Goal: Task Accomplishment & Management: Manage account settings

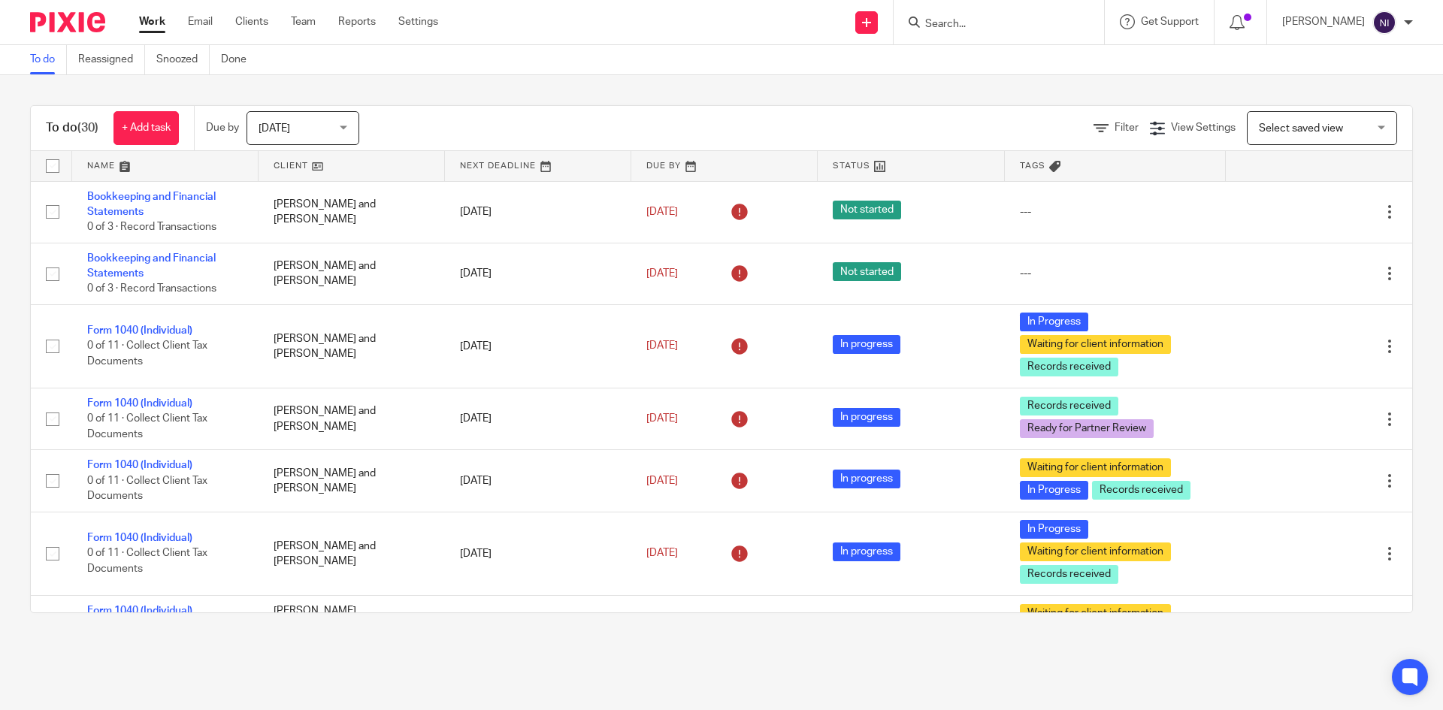
click at [970, 21] on input "Search" at bounding box center [991, 25] width 135 height 14
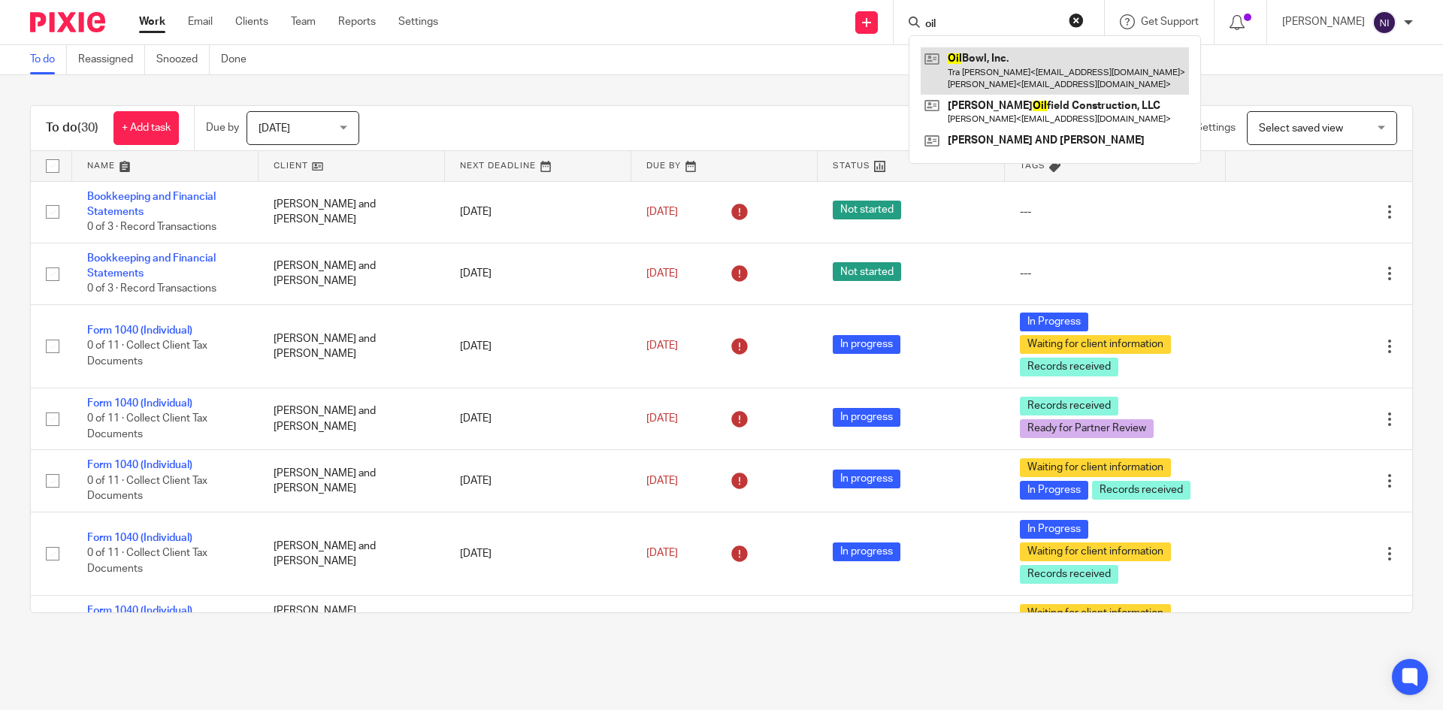
type input "oil"
click at [1049, 77] on link at bounding box center [1055, 70] width 268 height 47
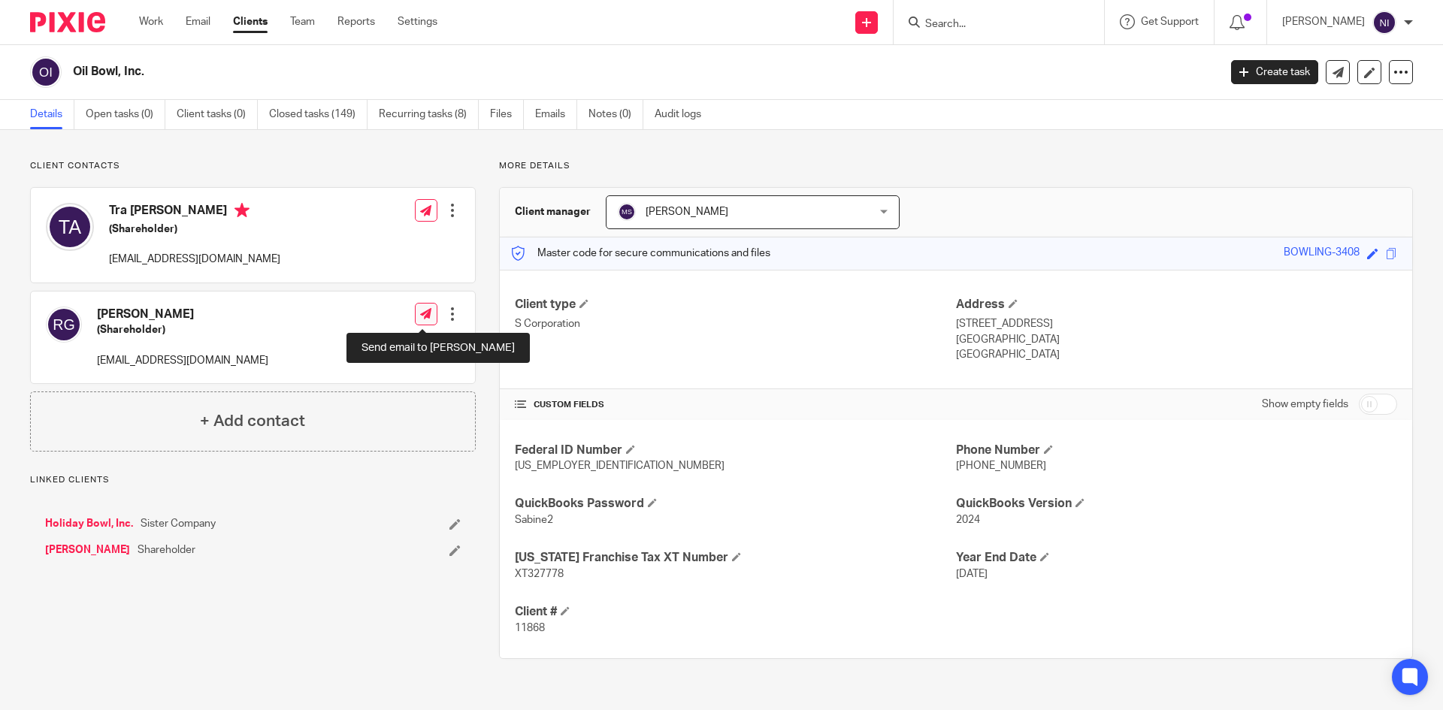
click at [420, 312] on icon at bounding box center [425, 313] width 11 height 11
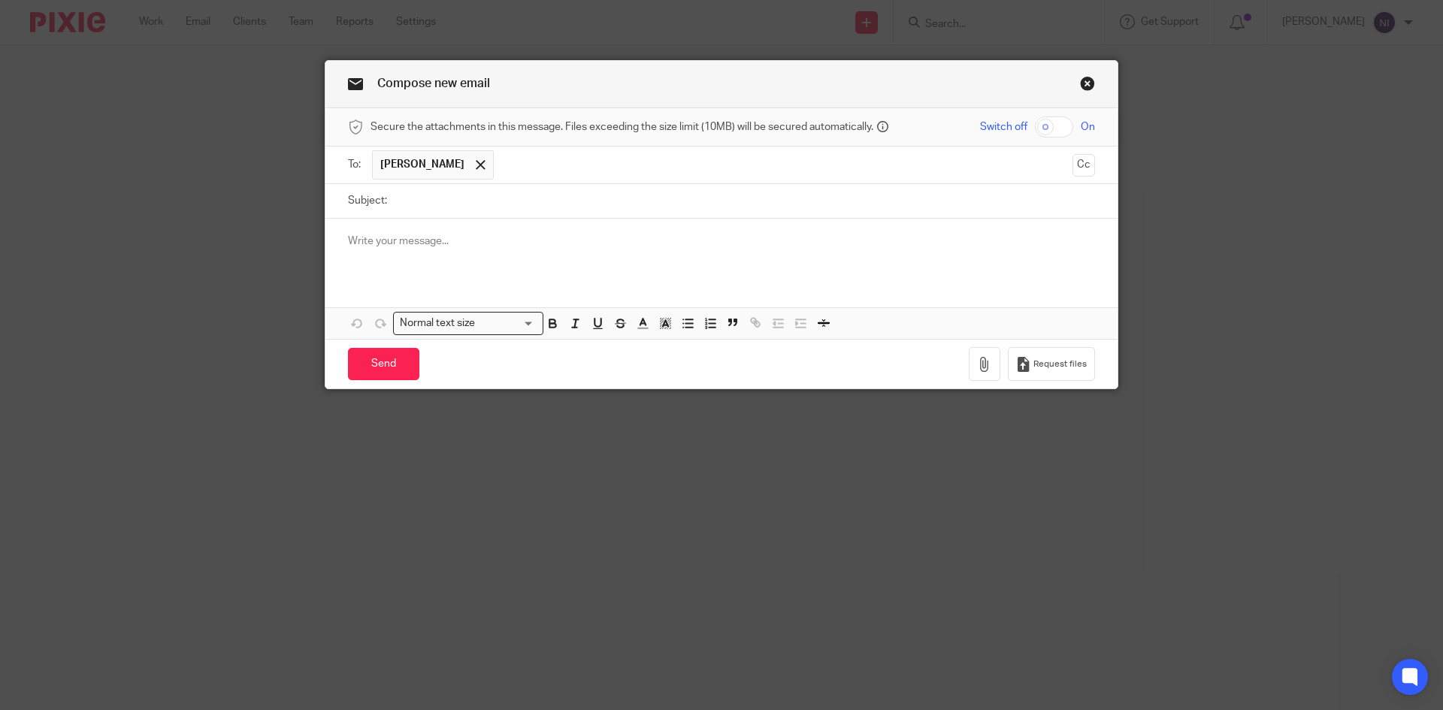
click at [1040, 126] on input "checkbox" at bounding box center [1054, 127] width 38 height 21
checkbox input "true"
click at [977, 368] on icon "button" at bounding box center [984, 364] width 15 height 15
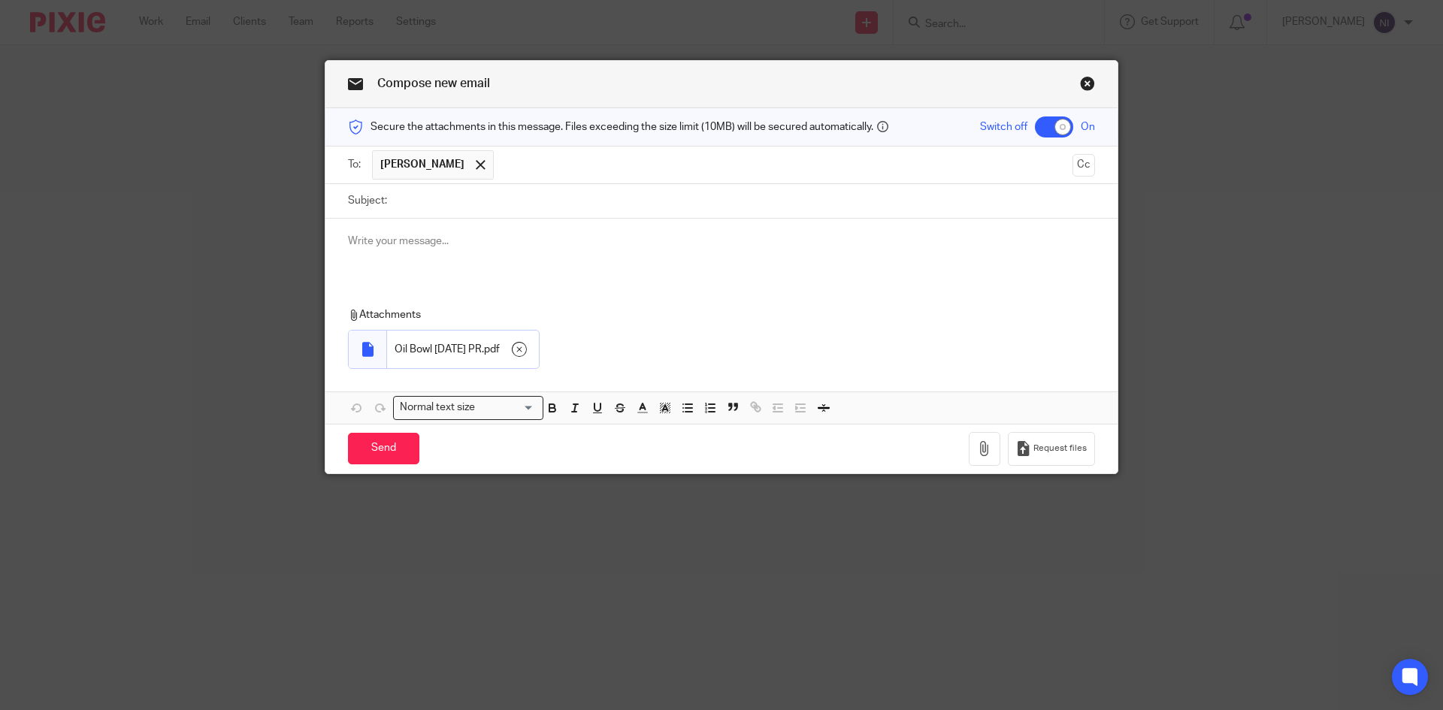
click at [411, 202] on input "Subject:" at bounding box center [745, 201] width 701 height 34
type input "Oct 1 2025 monthly PR"
click at [565, 242] on p "Here is your October 1 2025 monthly payroll" at bounding box center [721, 241] width 747 height 15
click at [383, 442] on input "Send" at bounding box center [383, 449] width 71 height 32
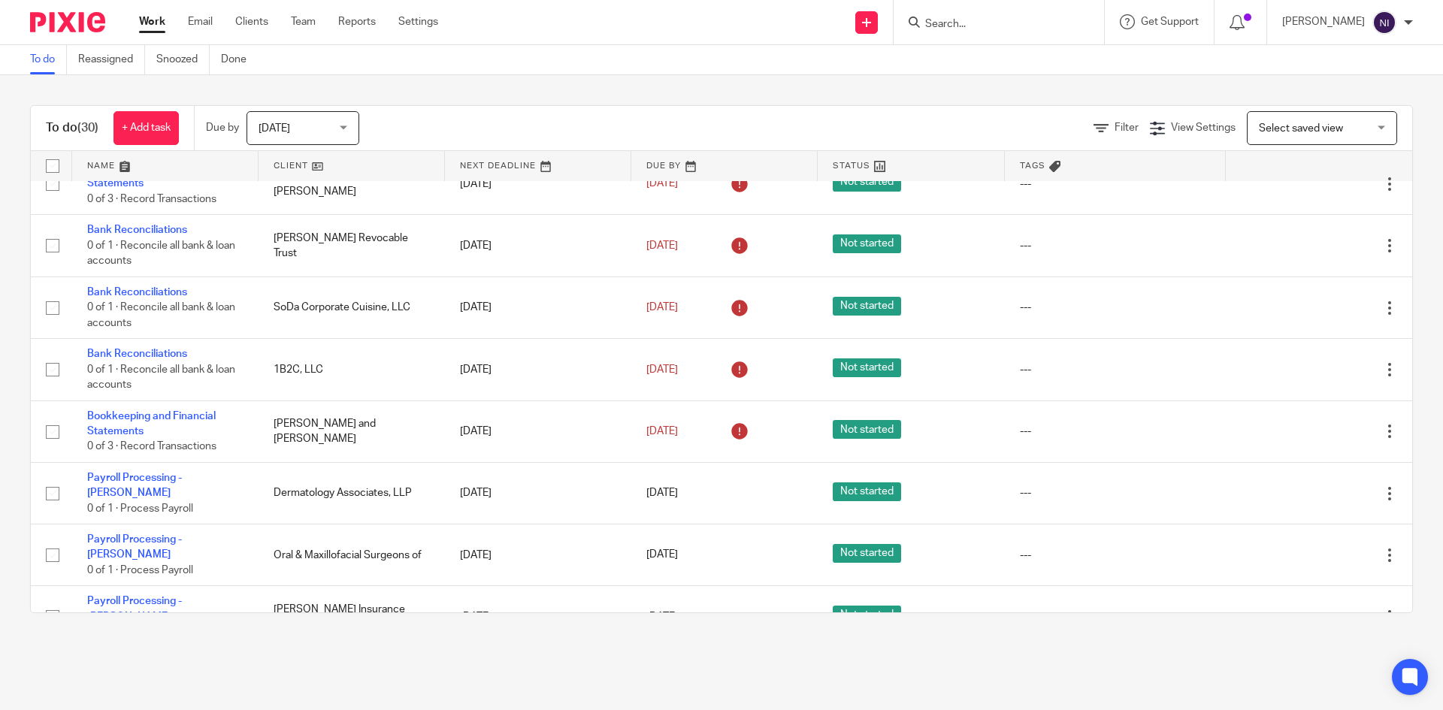
scroll to position [827, 0]
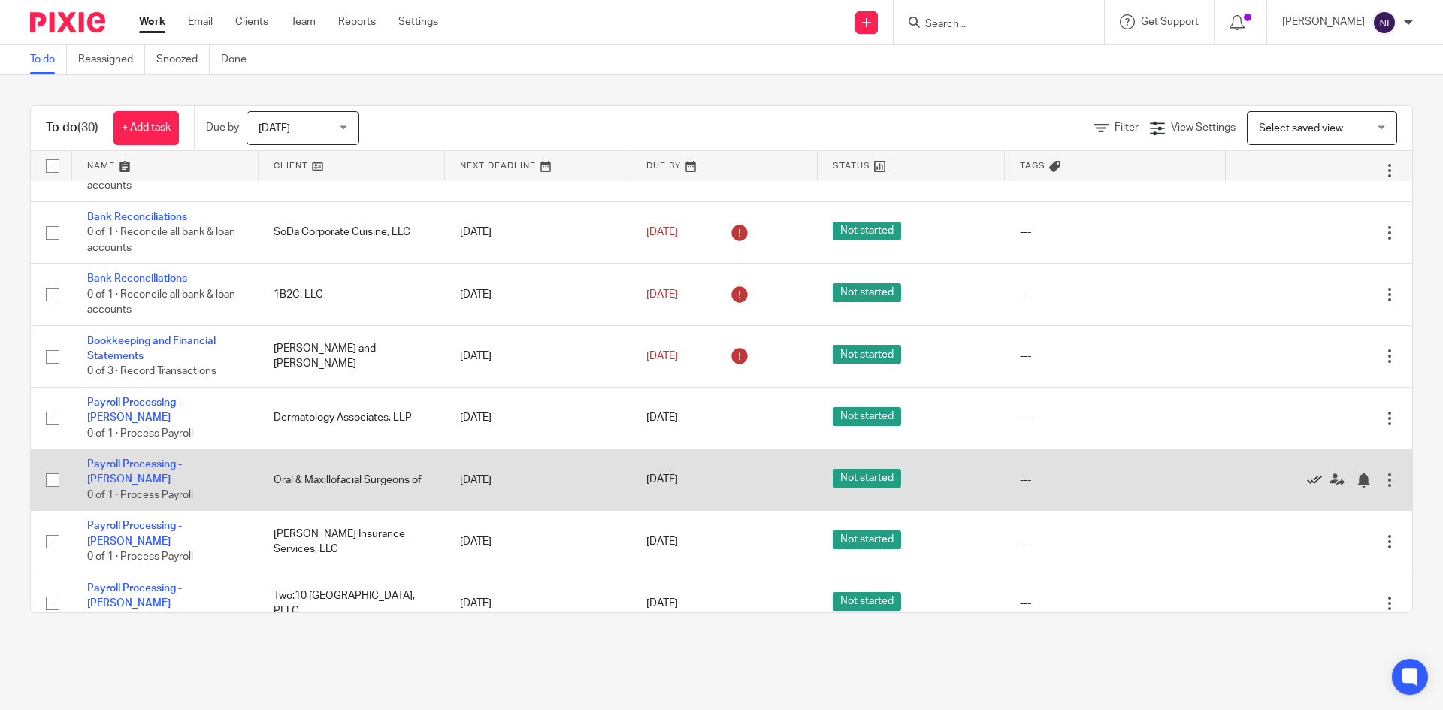
click at [1307, 473] on icon at bounding box center [1314, 480] width 15 height 15
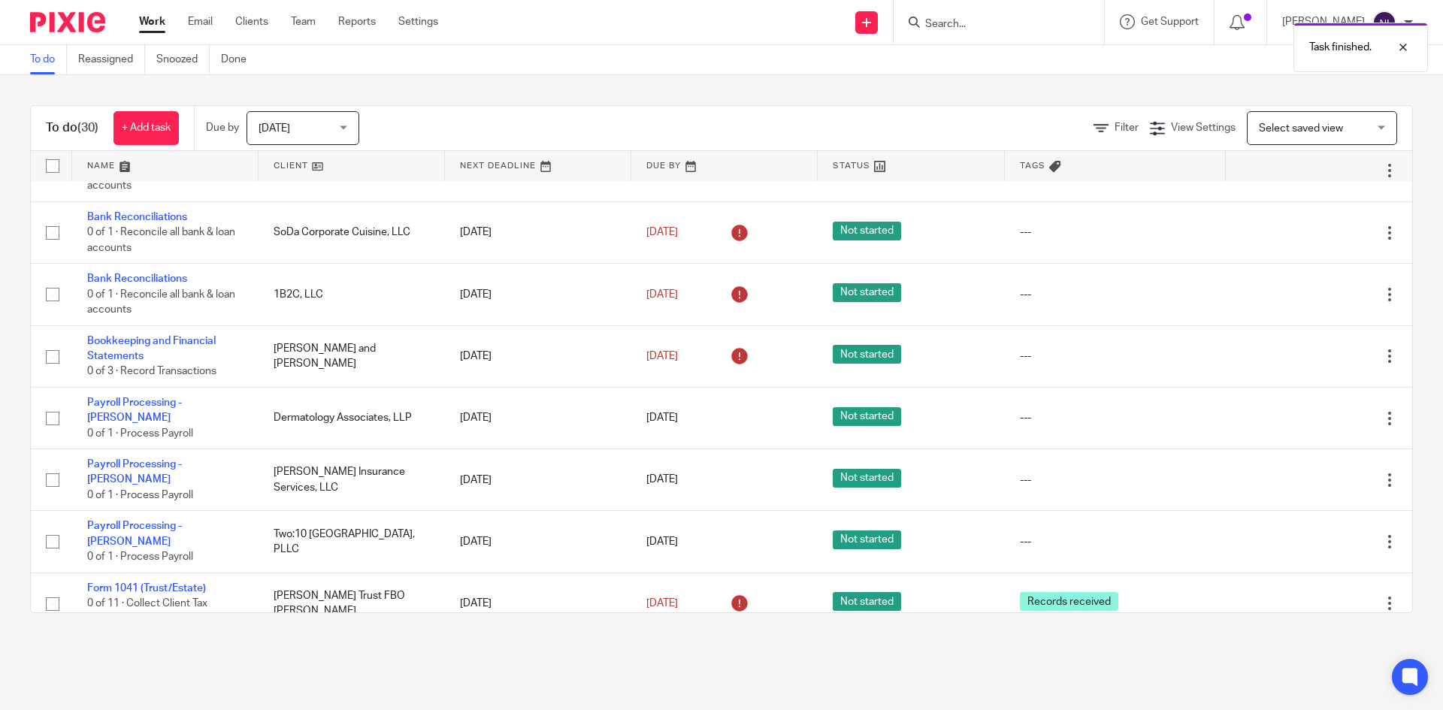
click at [1307, 473] on icon at bounding box center [1314, 480] width 15 height 15
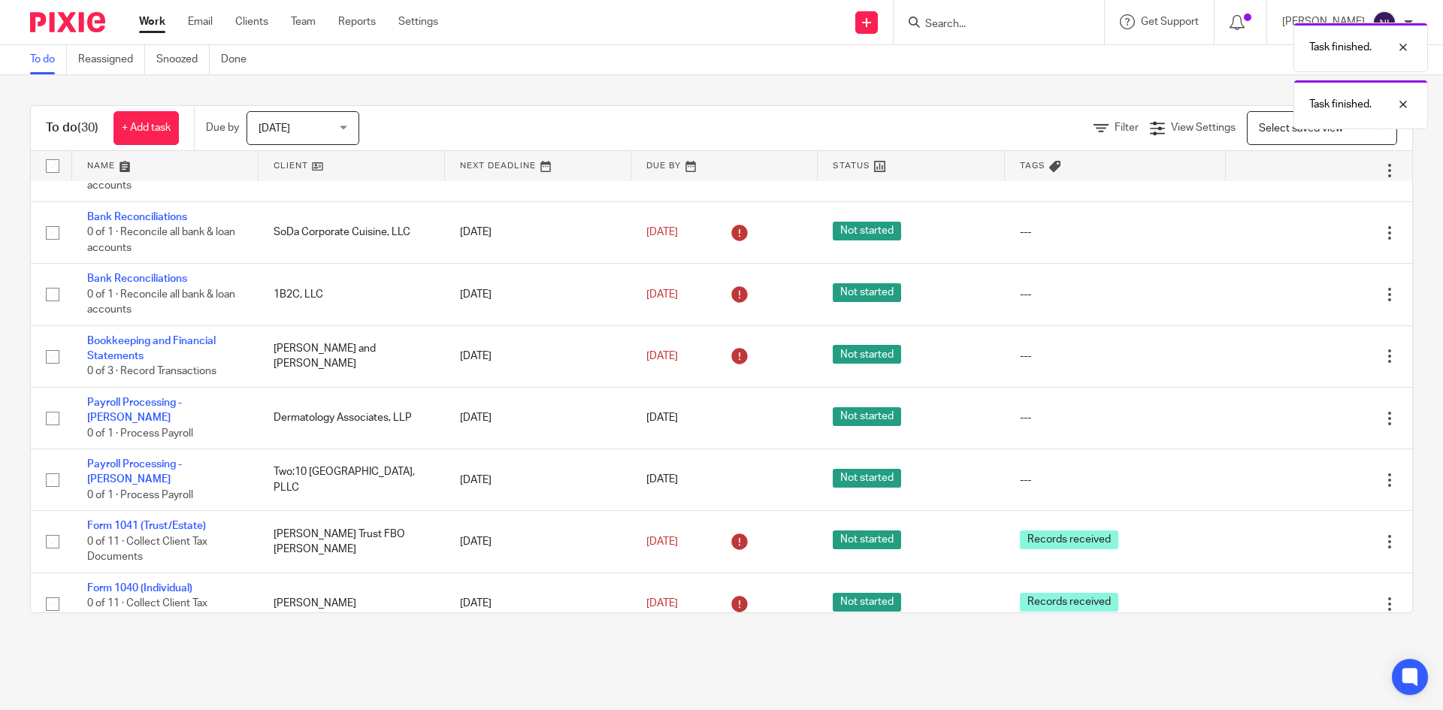
click at [1307, 473] on icon at bounding box center [1314, 480] width 15 height 15
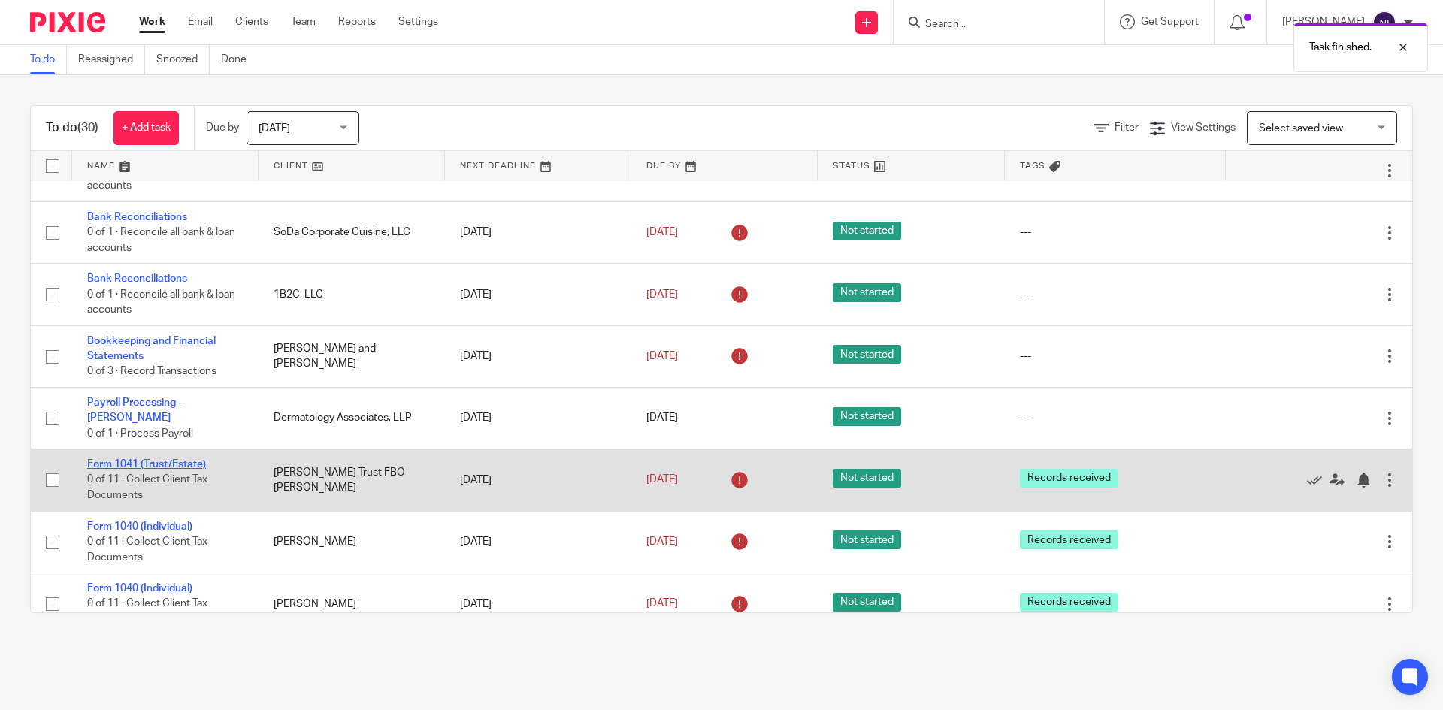
click at [162, 459] on link "Form 1041 (Trust/Estate)" at bounding box center [146, 464] width 119 height 11
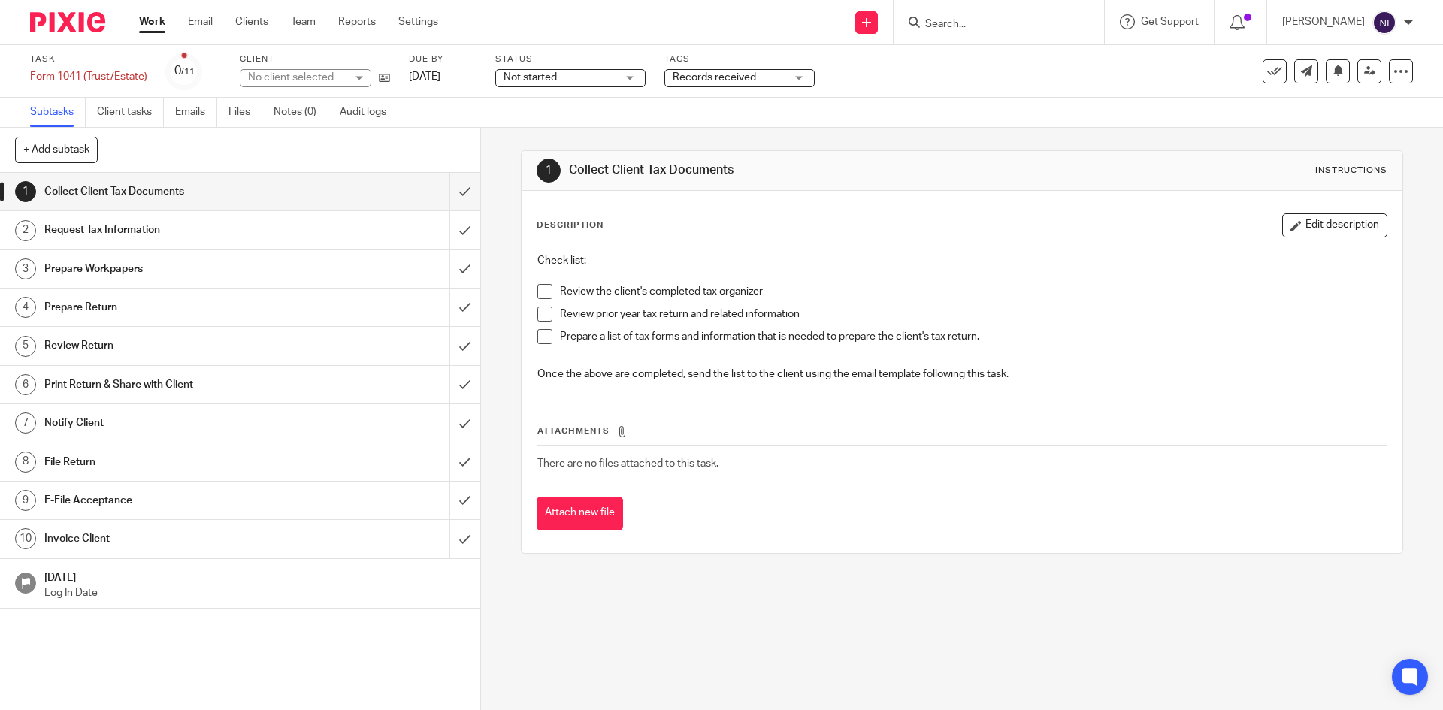
click at [539, 77] on span "Not started" at bounding box center [530, 77] width 53 height 11
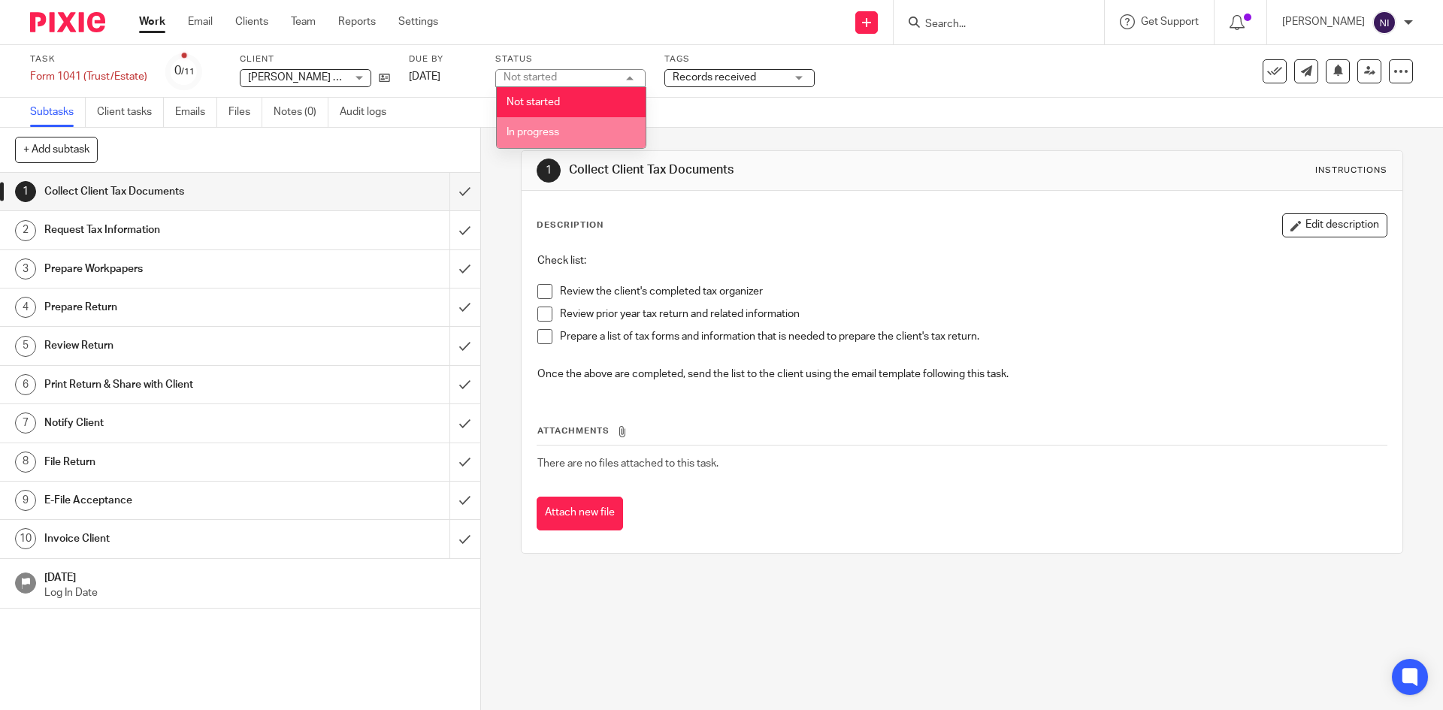
click at [524, 128] on span "In progress" at bounding box center [533, 132] width 53 height 11
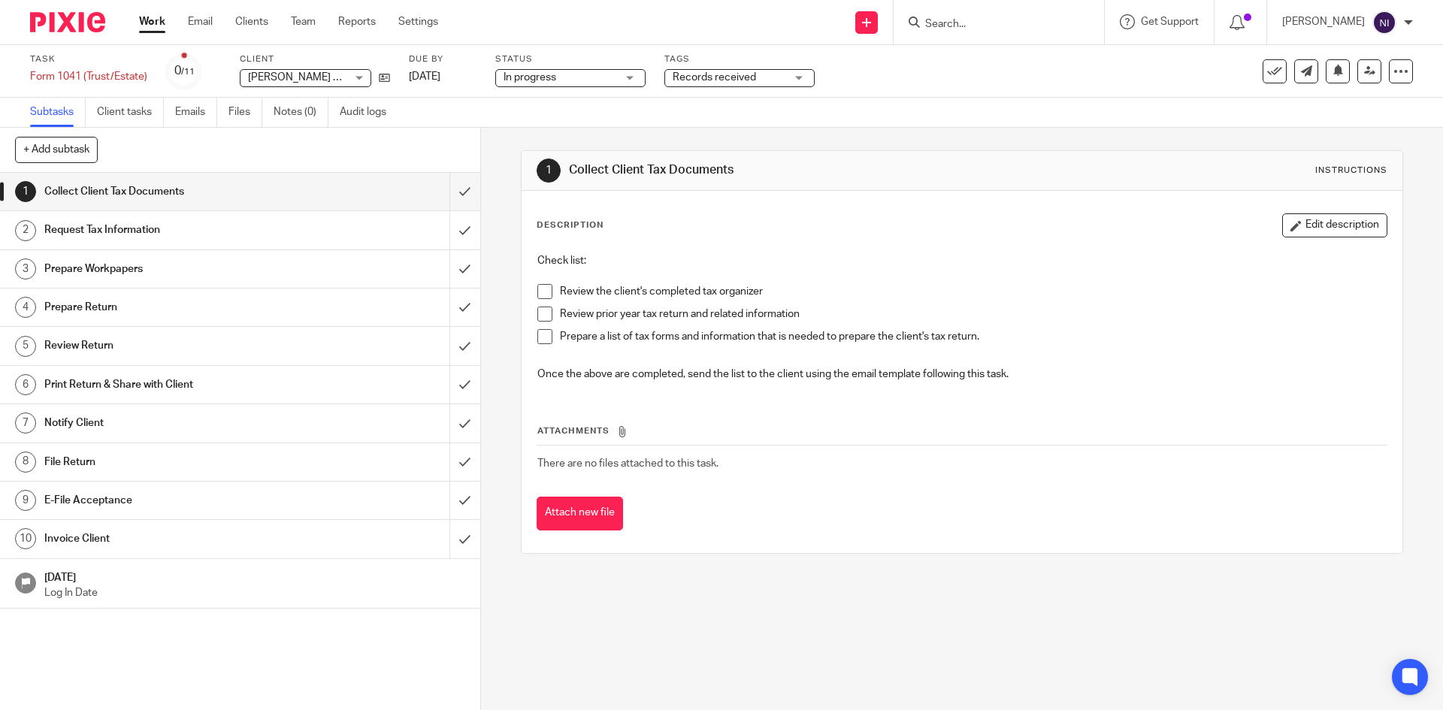
click at [702, 81] on span "Records received" at bounding box center [714, 77] width 83 height 11
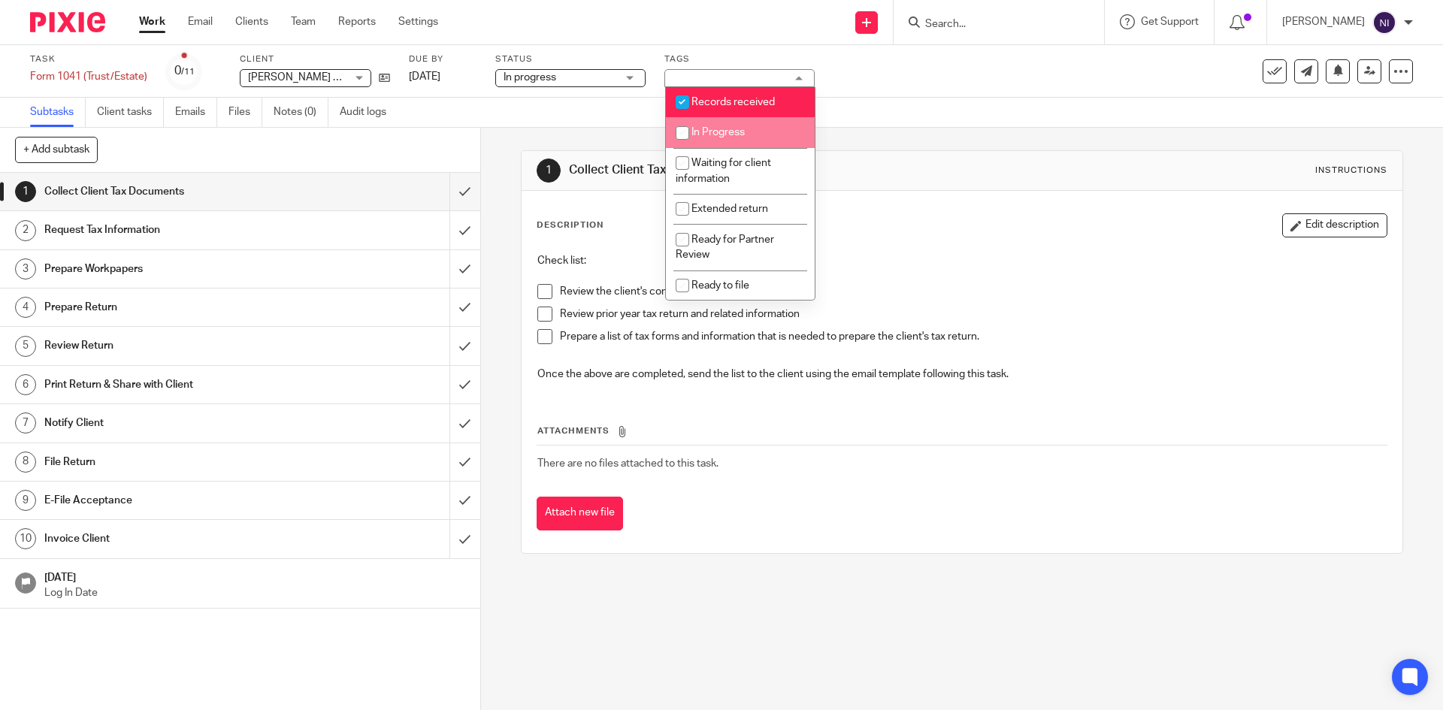
click at [678, 129] on input "checkbox" at bounding box center [682, 133] width 29 height 29
checkbox input "true"
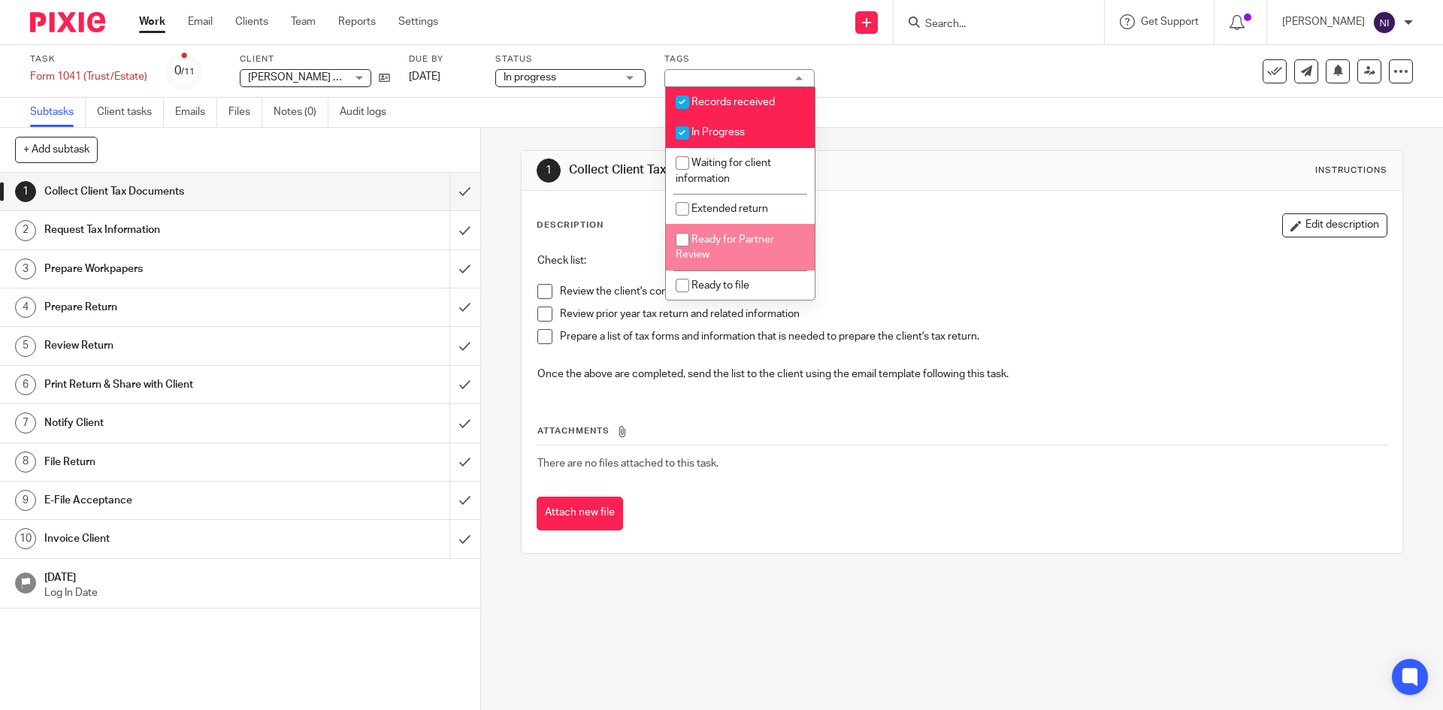
click at [682, 234] on input "checkbox" at bounding box center [682, 239] width 29 height 29
click at [682, 241] on input "checkbox" at bounding box center [682, 239] width 29 height 29
checkbox input "true"
click at [156, 23] on link "Work" at bounding box center [152, 21] width 26 height 15
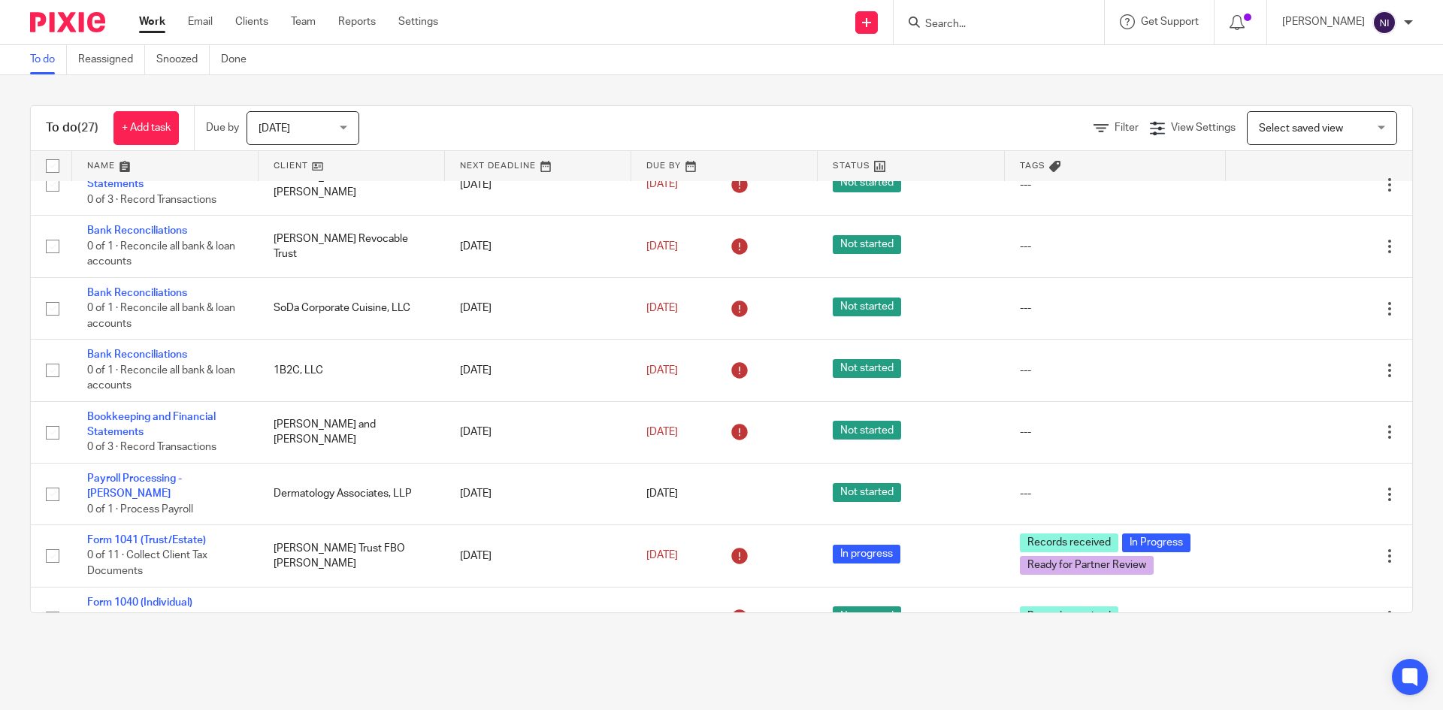
scroll to position [752, 0]
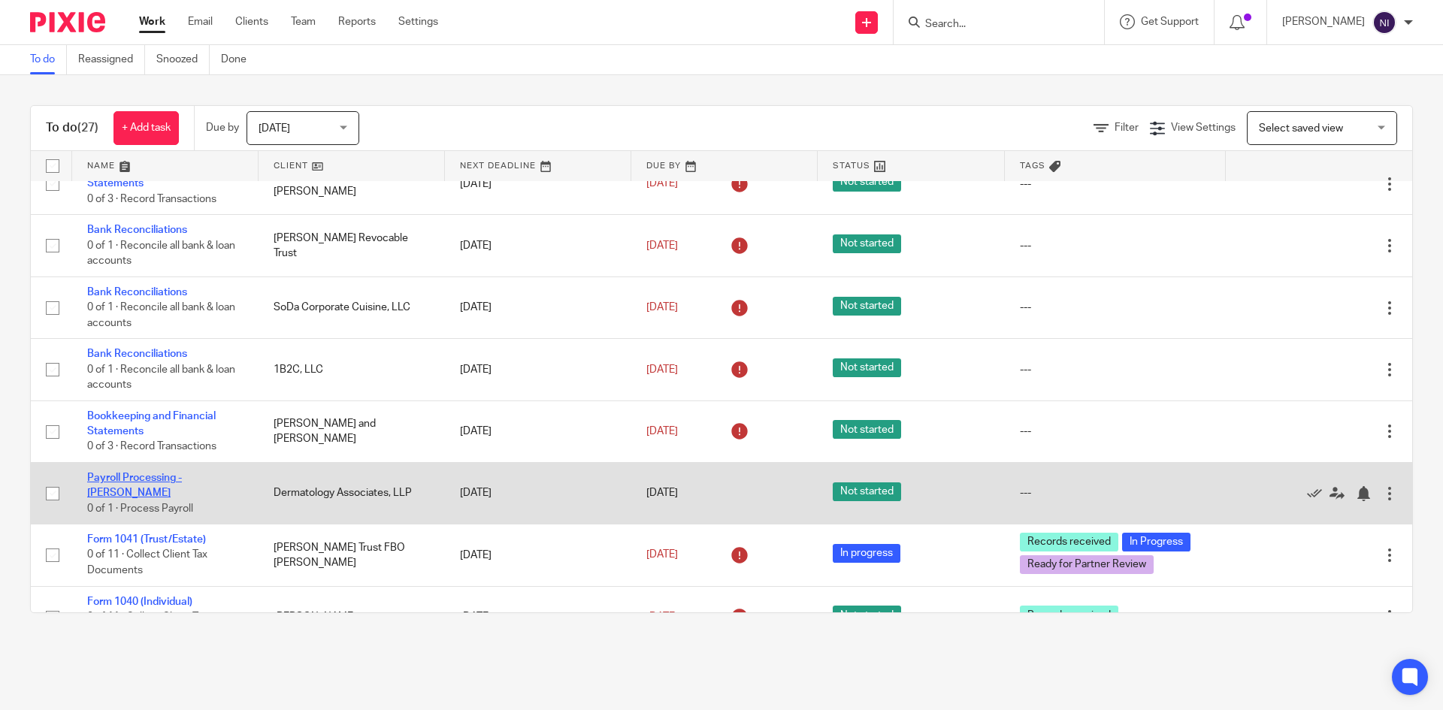
click at [159, 480] on link "Payroll Processing - [PERSON_NAME]" at bounding box center [134, 486] width 95 height 26
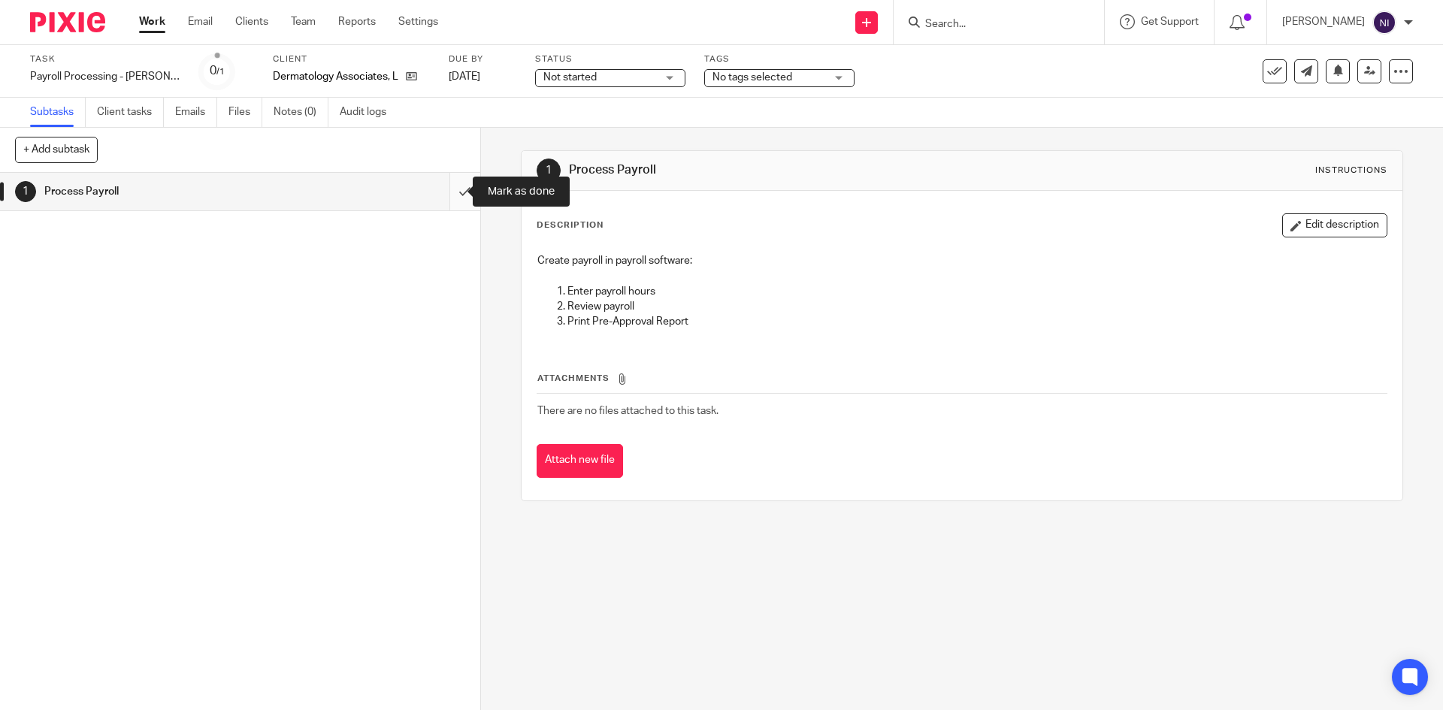
click at [440, 188] on input "submit" at bounding box center [240, 192] width 480 height 38
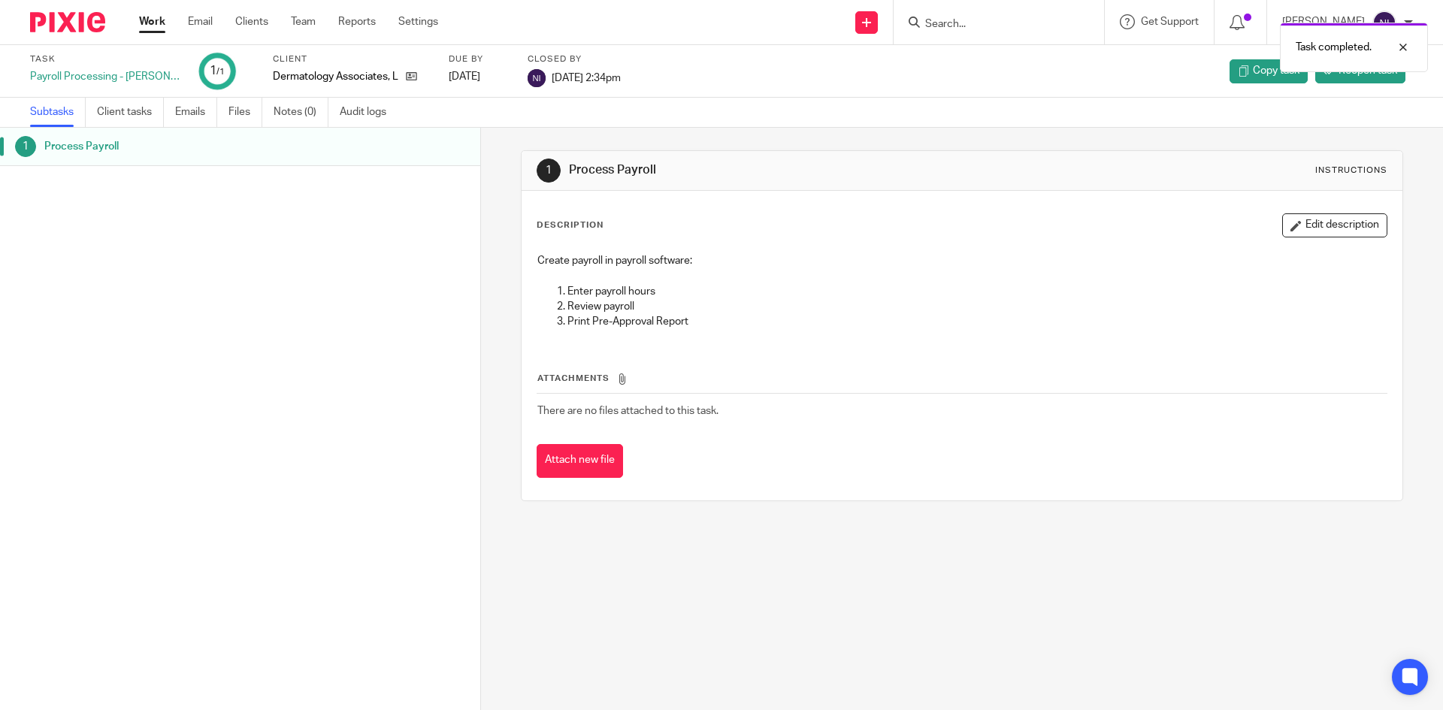
click at [133, 19] on div "Work Email Clients Team Reports Settings Work Email Clients Team Reports Settin…" at bounding box center [292, 22] width 337 height 44
click at [143, 20] on link "Work" at bounding box center [152, 21] width 26 height 15
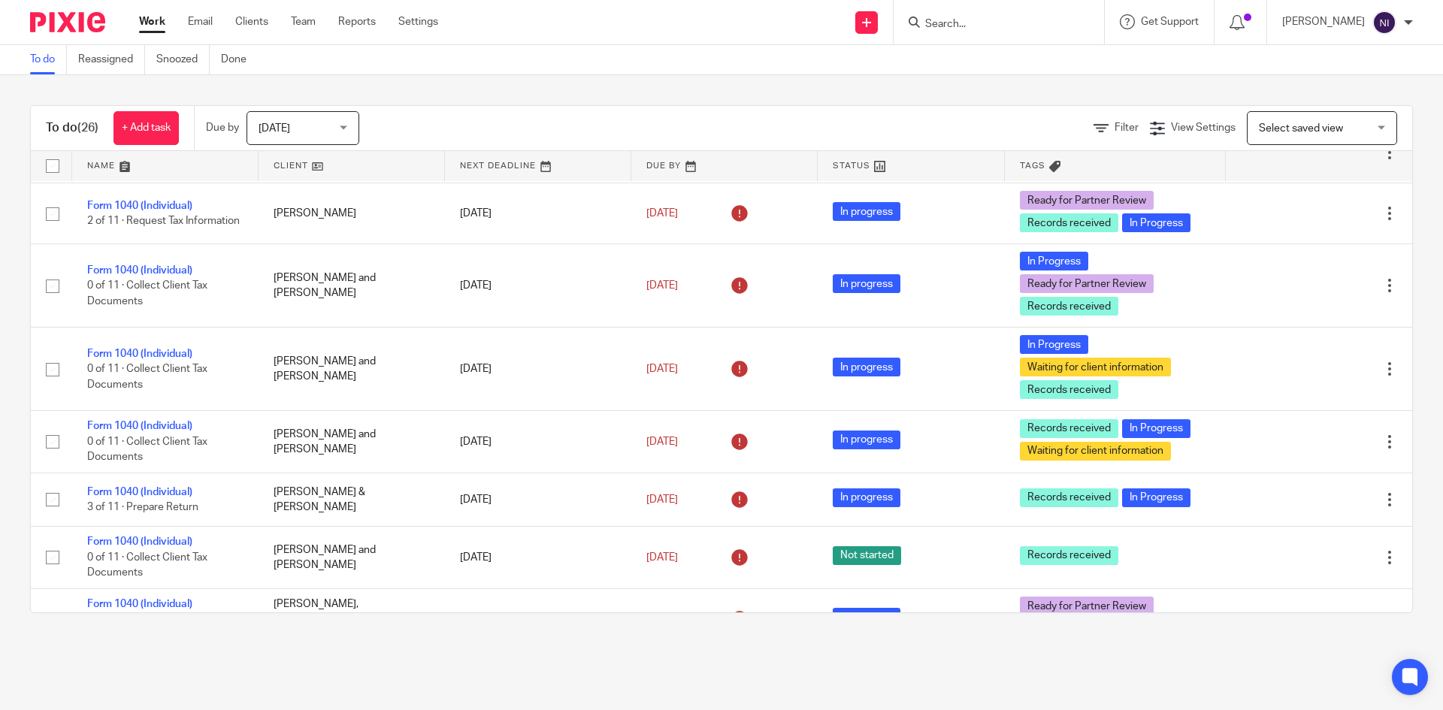
scroll to position [1256, 0]
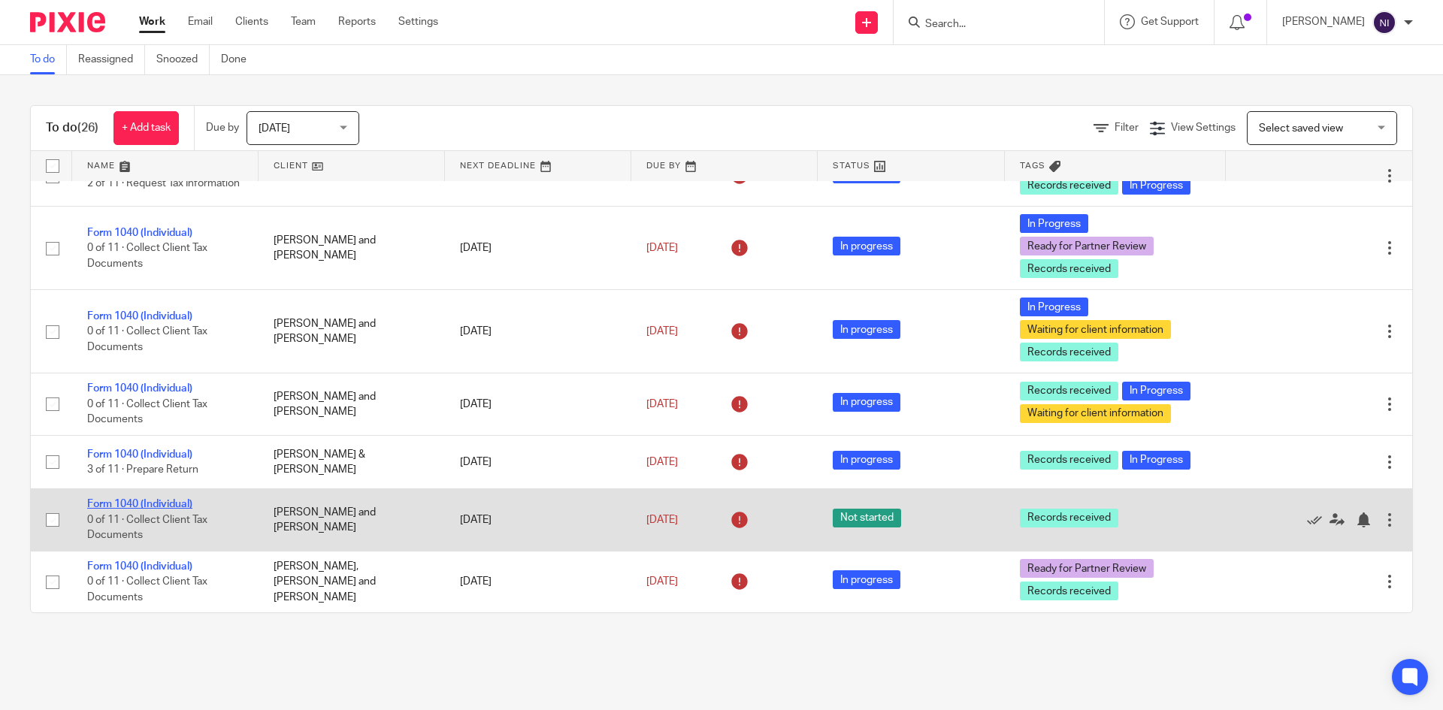
click at [180, 499] on link "Form 1040 (Individual)" at bounding box center [139, 504] width 105 height 11
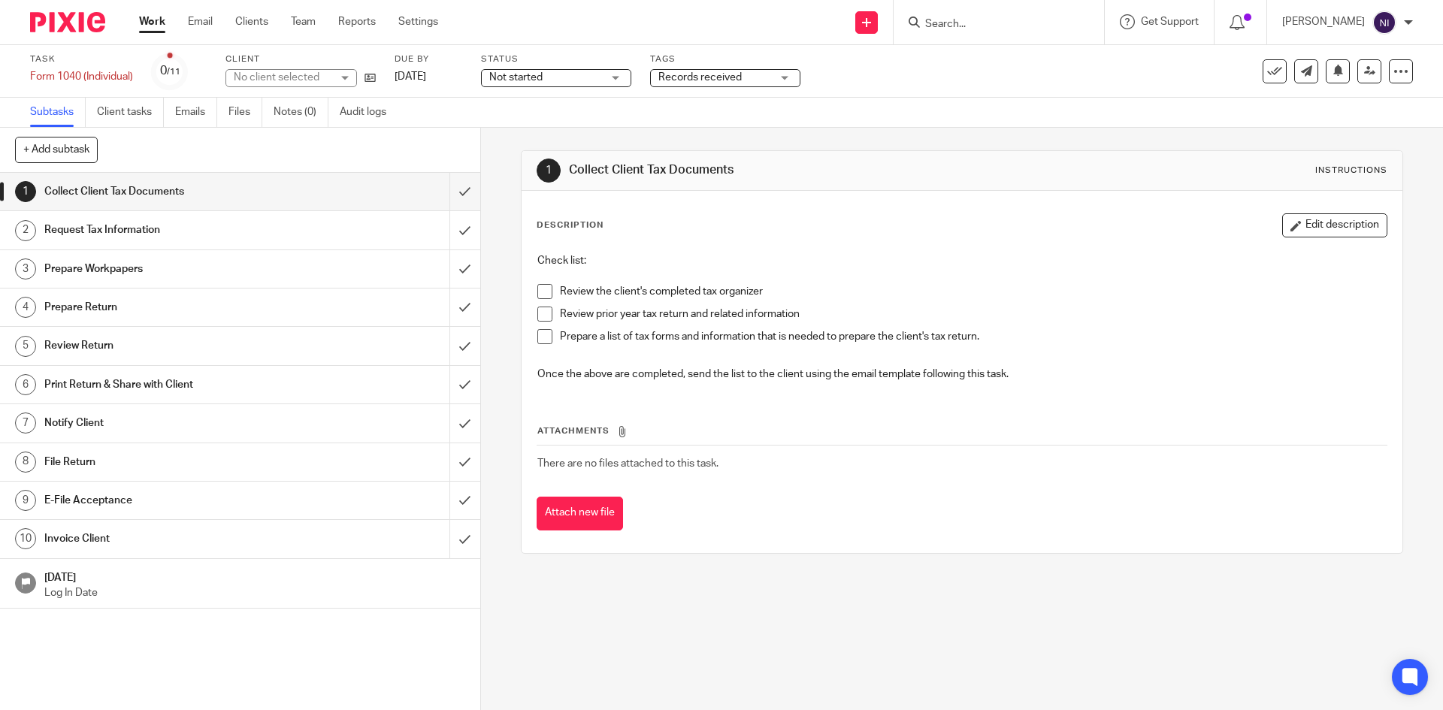
click at [501, 82] on span "Not started" at bounding box center [515, 77] width 53 height 11
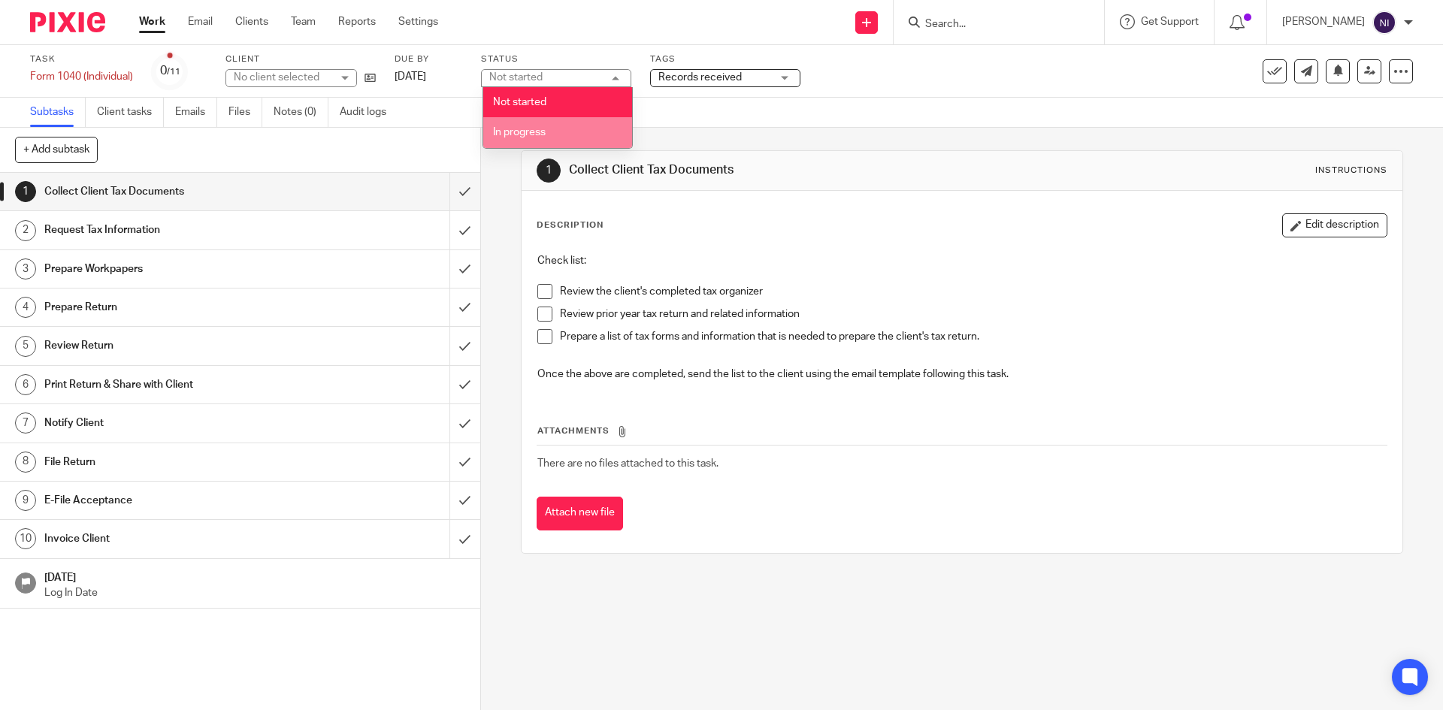
click at [508, 129] on span "In progress" at bounding box center [519, 132] width 53 height 11
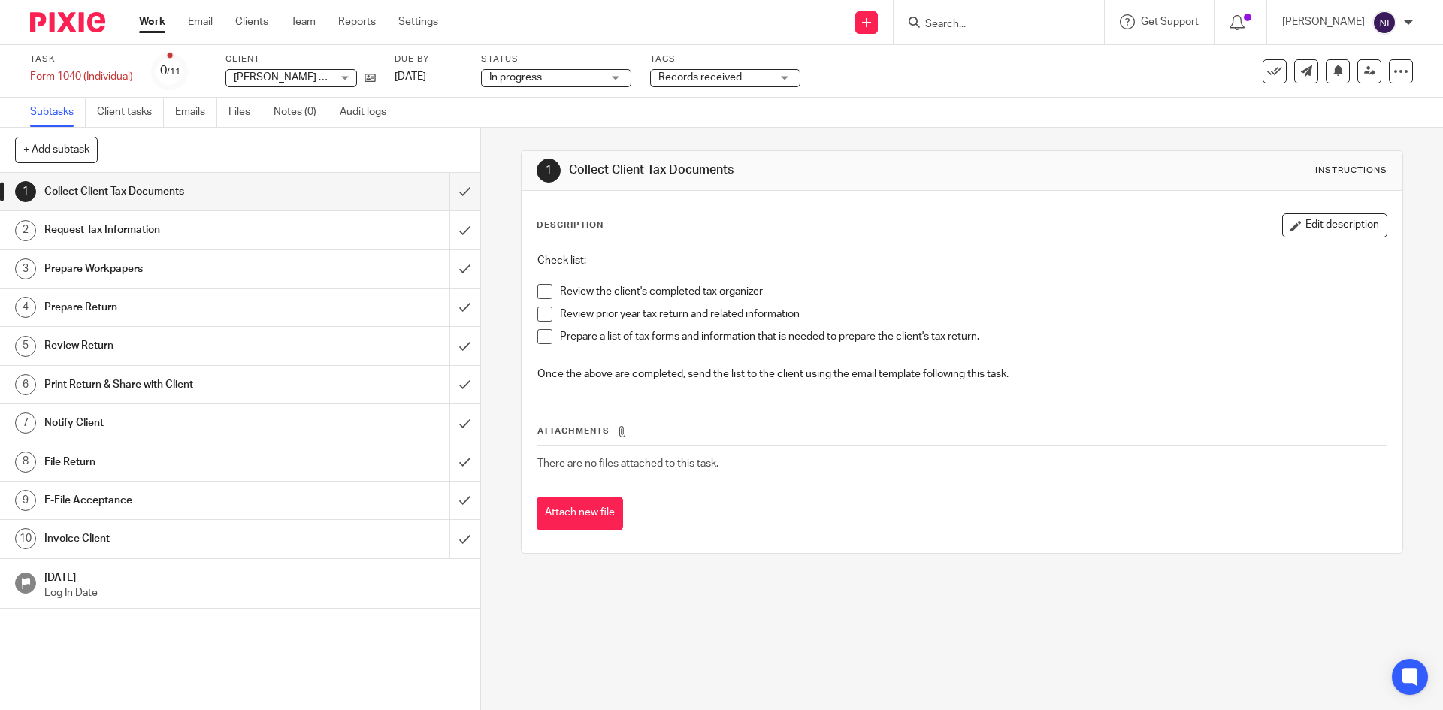
click at [150, 21] on link "Work" at bounding box center [152, 21] width 26 height 15
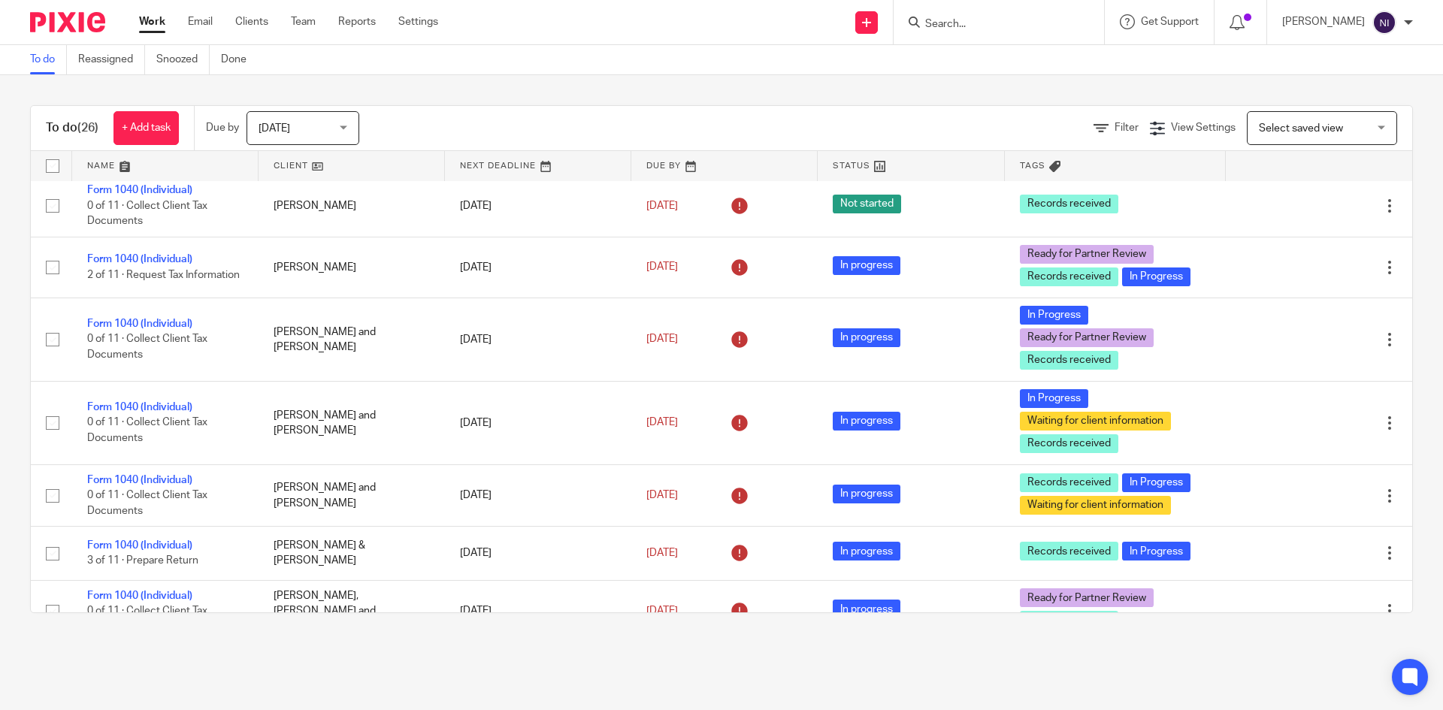
scroll to position [1256, 0]
